Goal: Information Seeking & Learning: Understand process/instructions

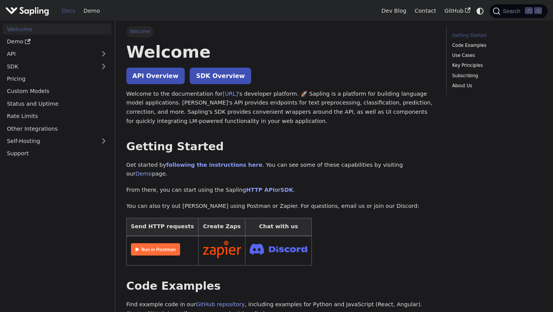
scroll to position [8, 0]
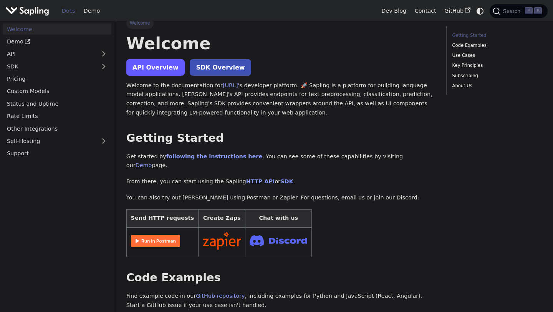
click at [143, 70] on link "API Overview" at bounding box center [155, 67] width 58 height 17
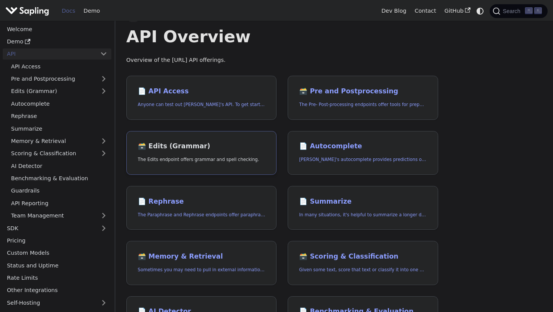
scroll to position [17, 0]
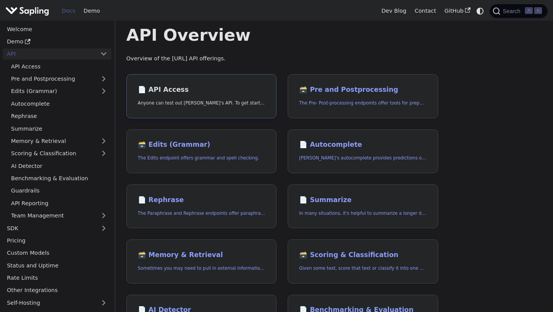
click at [227, 106] on p "Anyone can test out Sapling's API. To get started with the API, simply:" at bounding box center [201, 102] width 127 height 7
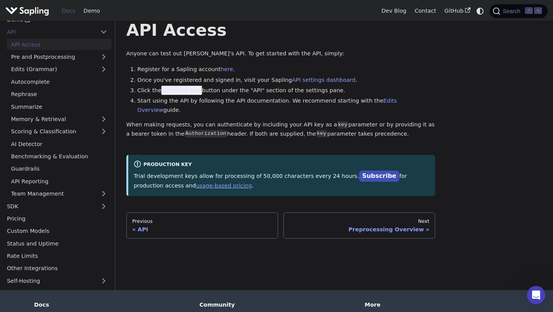
scroll to position [23, 0]
click at [40, 142] on link "AI Detector" at bounding box center [59, 142] width 104 height 11
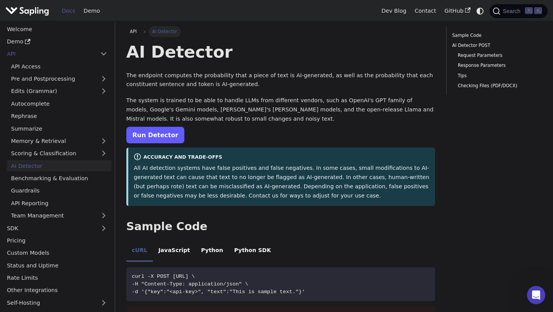
click at [158, 136] on link "Run Detector" at bounding box center [155, 135] width 58 height 17
